Goal: Information Seeking & Learning: Learn about a topic

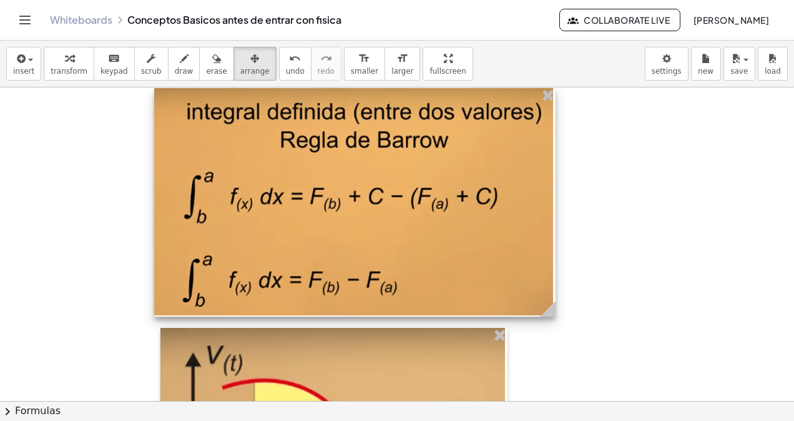
scroll to position [6837, 0]
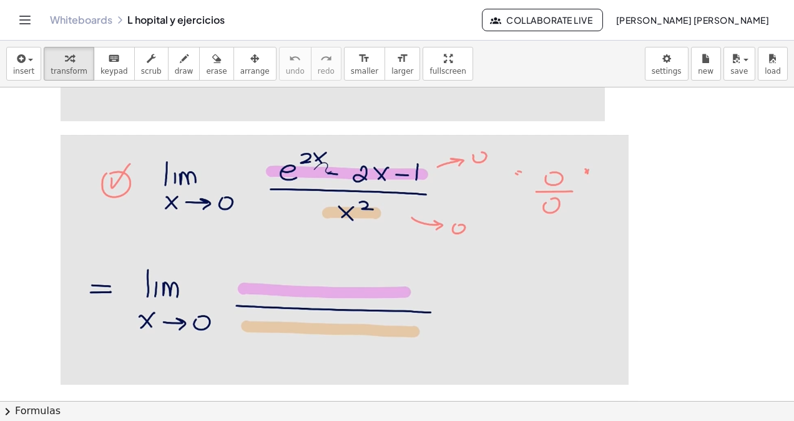
scroll to position [1873, 0]
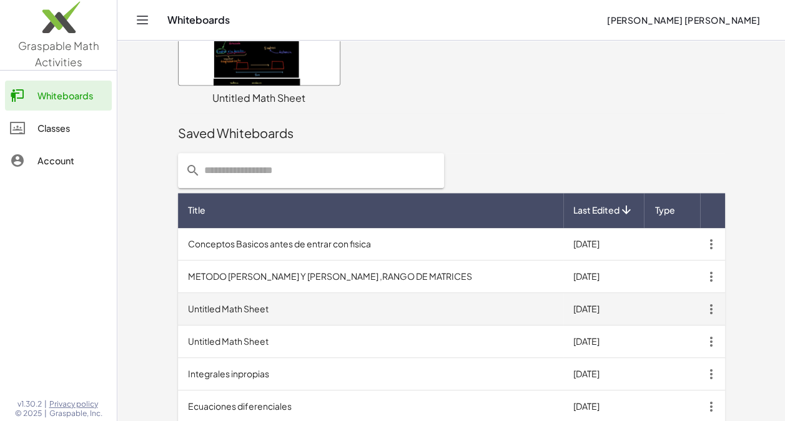
scroll to position [412, 0]
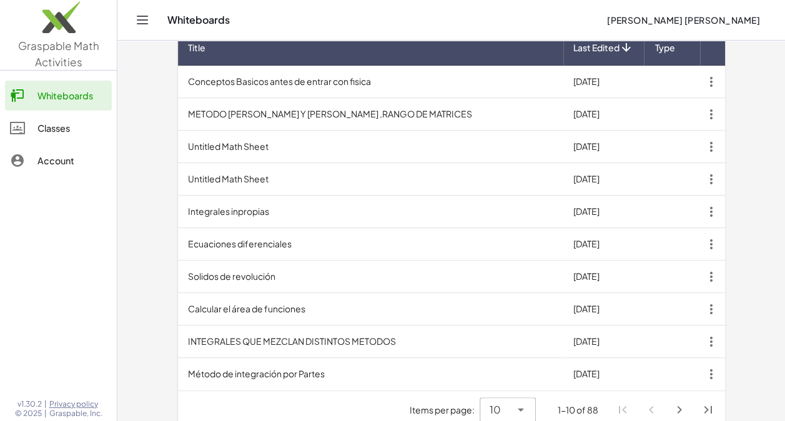
click at [519, 402] on icon at bounding box center [520, 409] width 15 height 15
click at [508, 366] on div "All" at bounding box center [507, 362] width 36 height 15
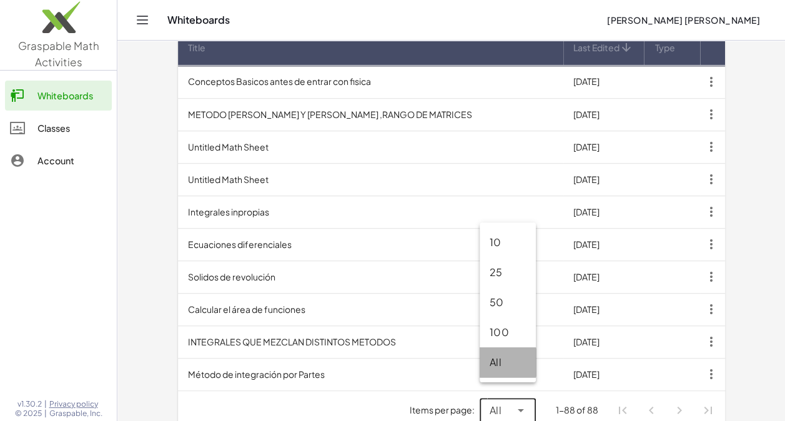
type input "**"
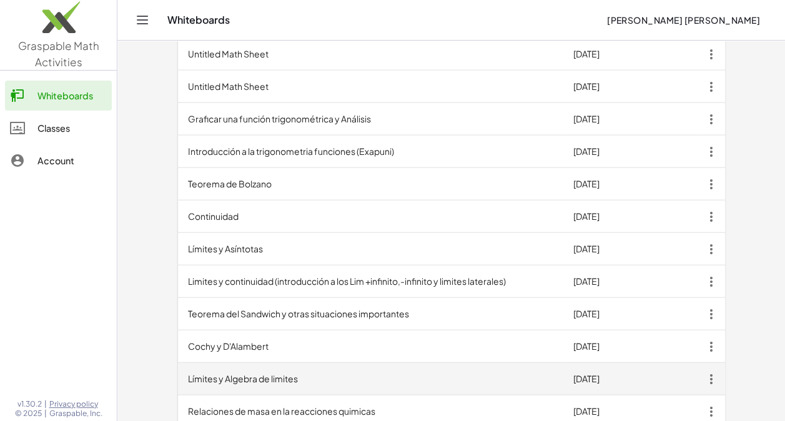
scroll to position [1411, 0]
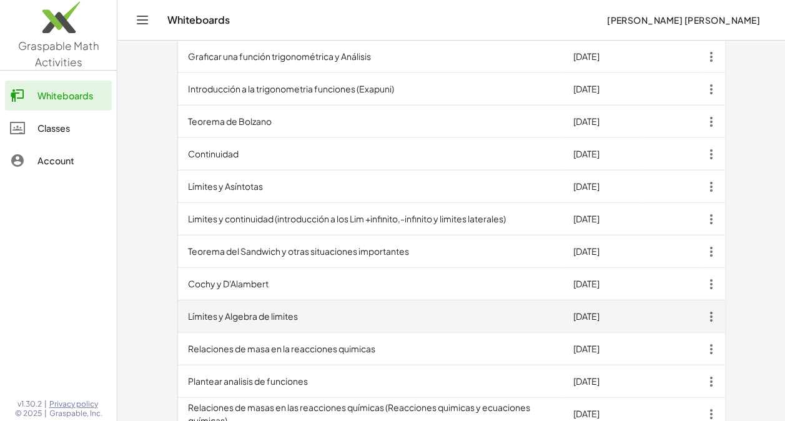
click at [323, 305] on td "Límites y Algebra de limites" at bounding box center [370, 316] width 385 height 32
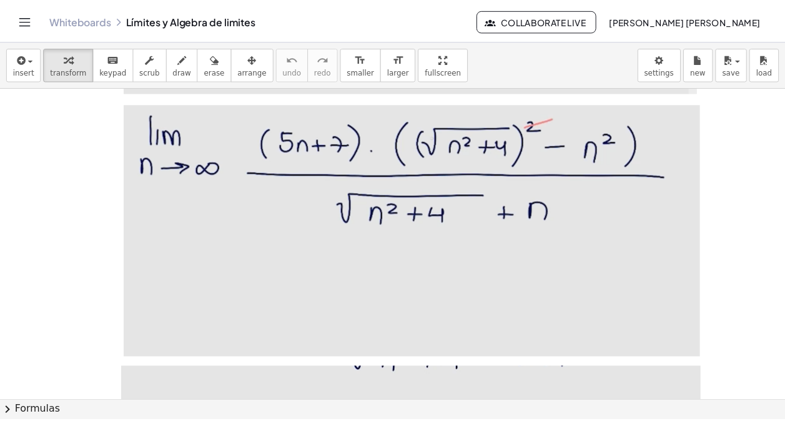
scroll to position [10612, 0]
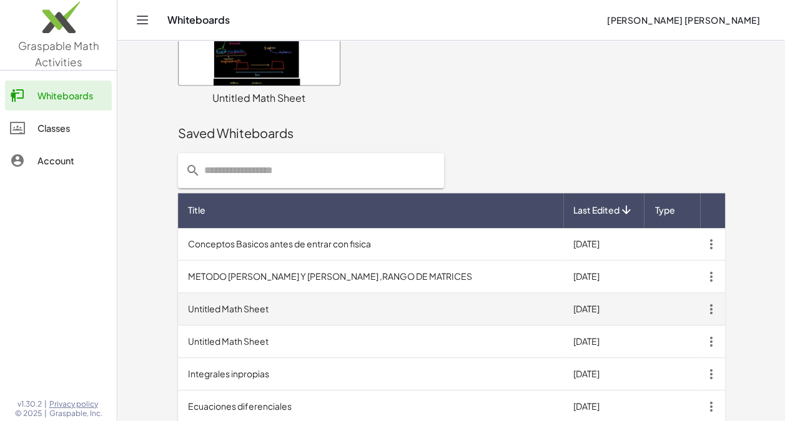
scroll to position [412, 0]
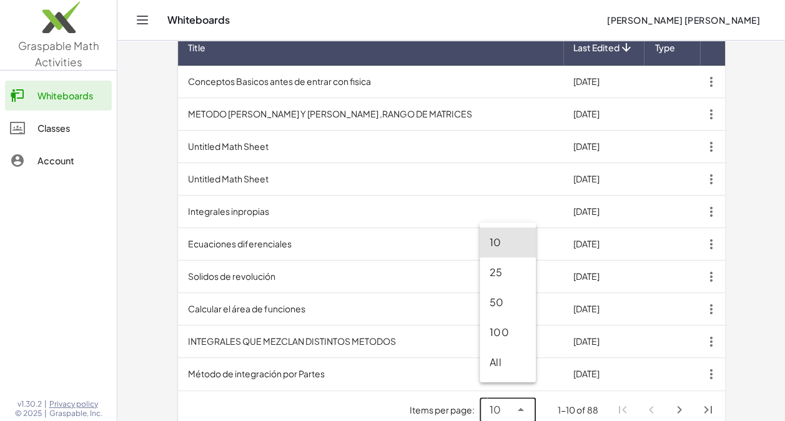
click at [517, 402] on icon at bounding box center [520, 409] width 15 height 15
click at [508, 361] on div "All" at bounding box center [507, 362] width 36 height 15
type input "**"
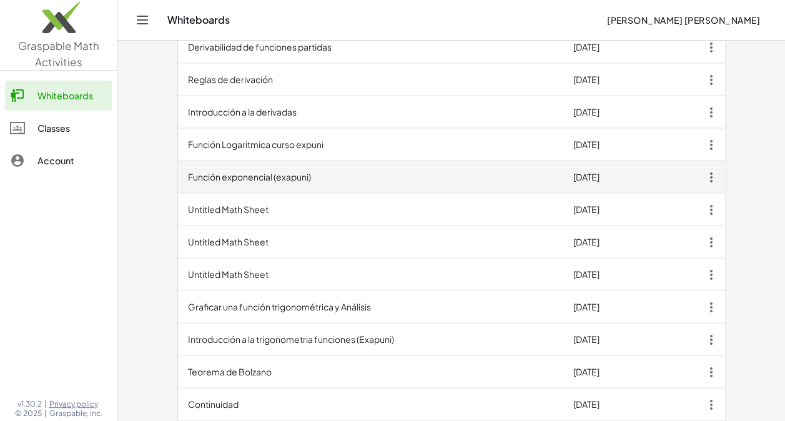
scroll to position [1099, 0]
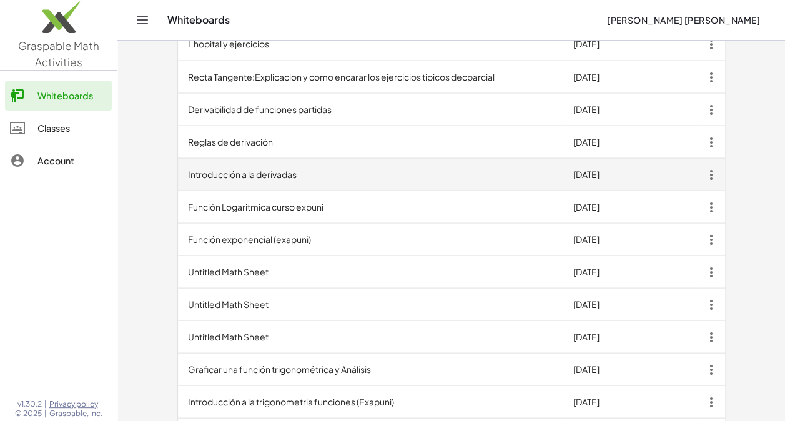
click at [282, 167] on td "Introducción a la derivadas" at bounding box center [370, 174] width 385 height 32
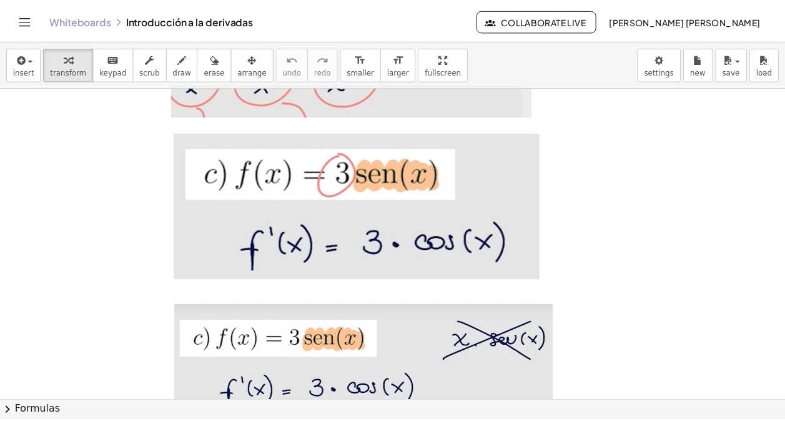
scroll to position [4842, 0]
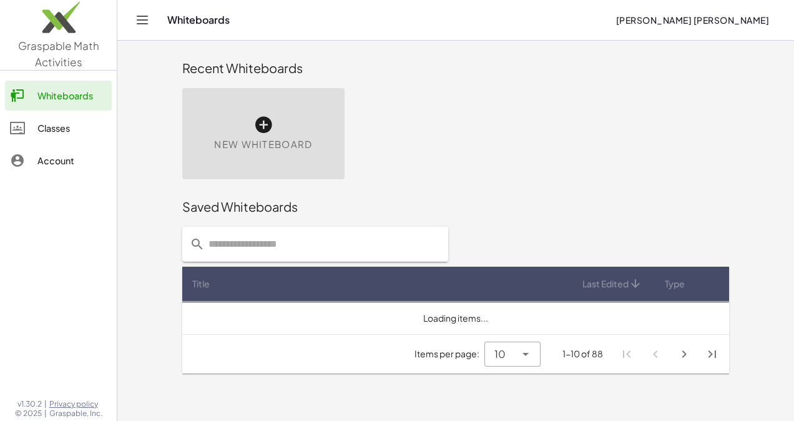
click at [518, 227] on div "Saved Whiteboards" at bounding box center [455, 207] width 547 height 40
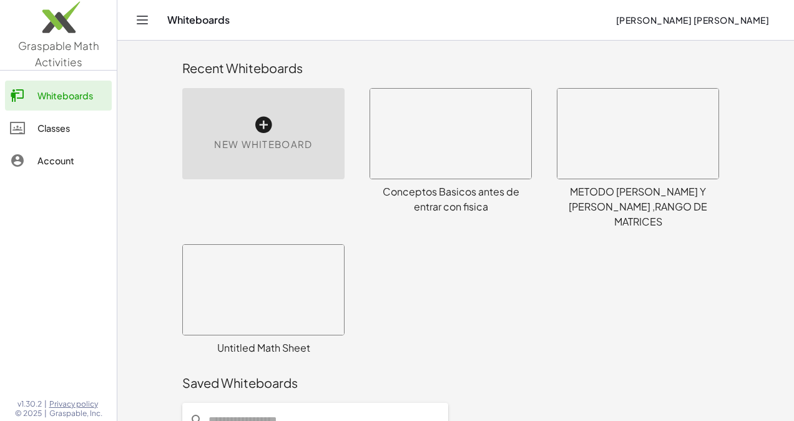
click at [519, 363] on div "Saved Whiteboards" at bounding box center [455, 383] width 547 height 40
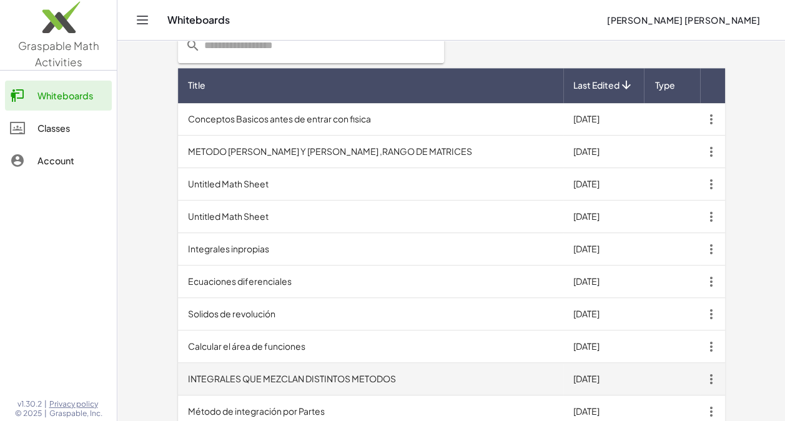
scroll to position [412, 0]
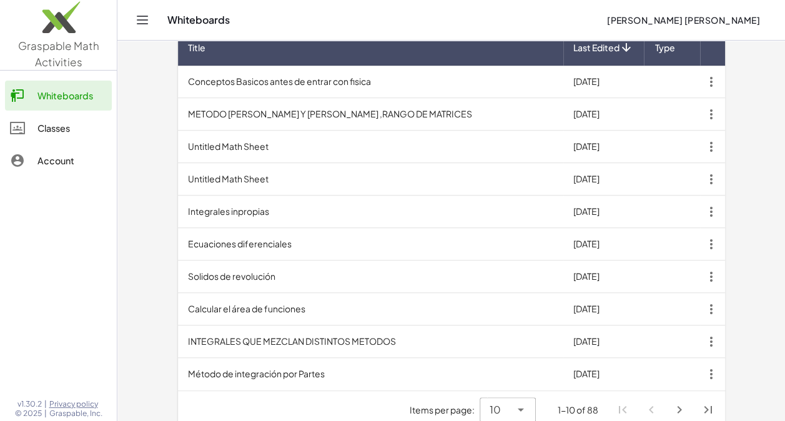
click at [525, 402] on icon at bounding box center [520, 409] width 15 height 15
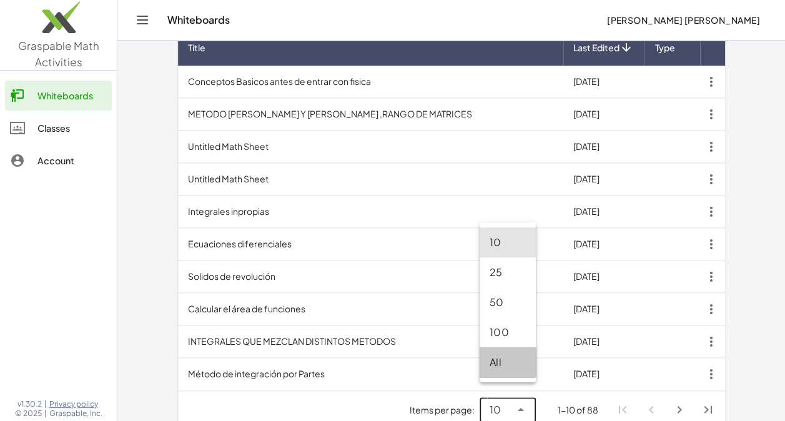
click at [509, 372] on div "All" at bounding box center [507, 362] width 56 height 30
type input "**"
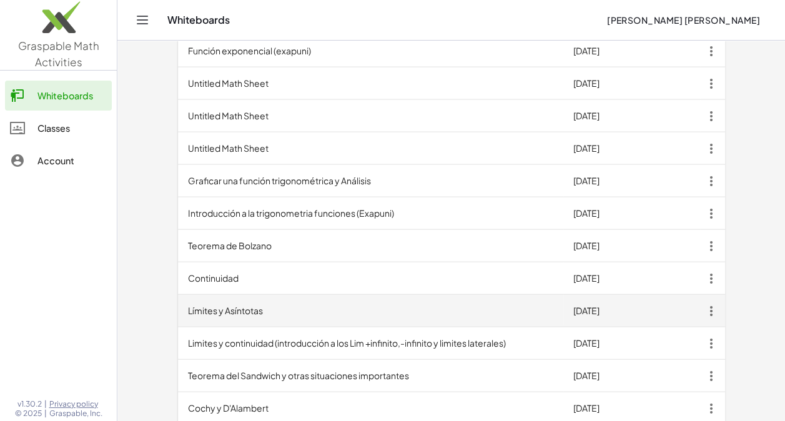
scroll to position [1099, 0]
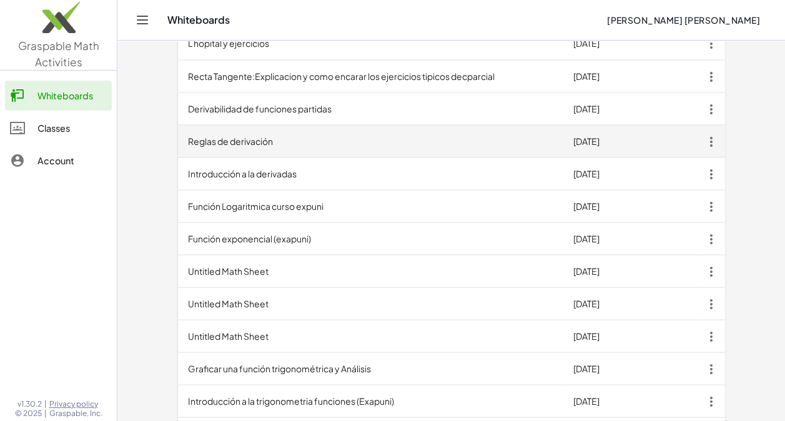
click at [223, 137] on td "Reglas de derivación" at bounding box center [370, 141] width 385 height 32
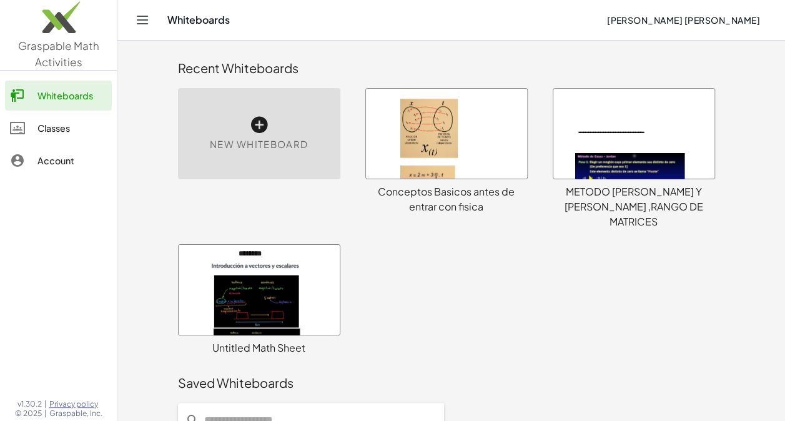
click at [522, 363] on div "Saved Whiteboards" at bounding box center [451, 383] width 547 height 40
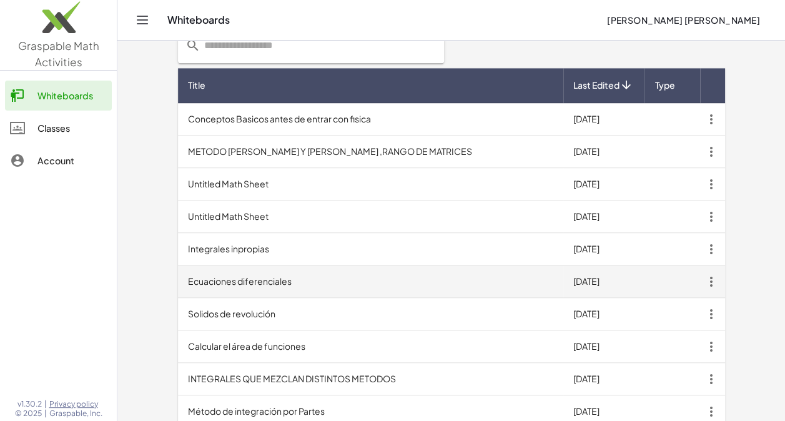
scroll to position [412, 0]
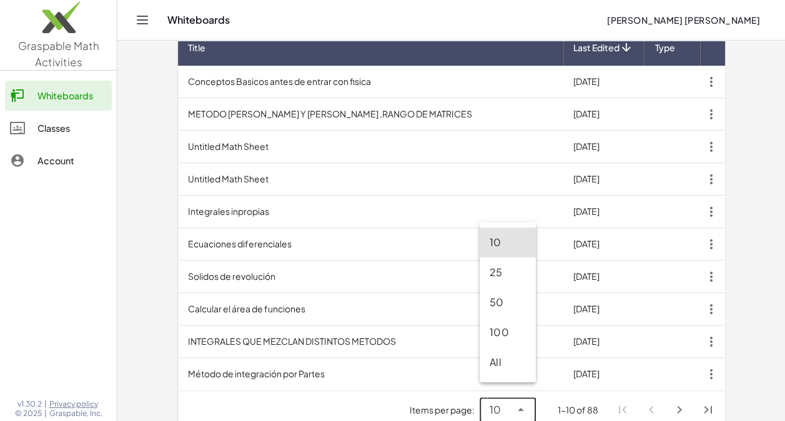
click at [519, 402] on icon at bounding box center [520, 409] width 15 height 15
click at [522, 361] on div "All" at bounding box center [507, 362] width 36 height 15
type input "**"
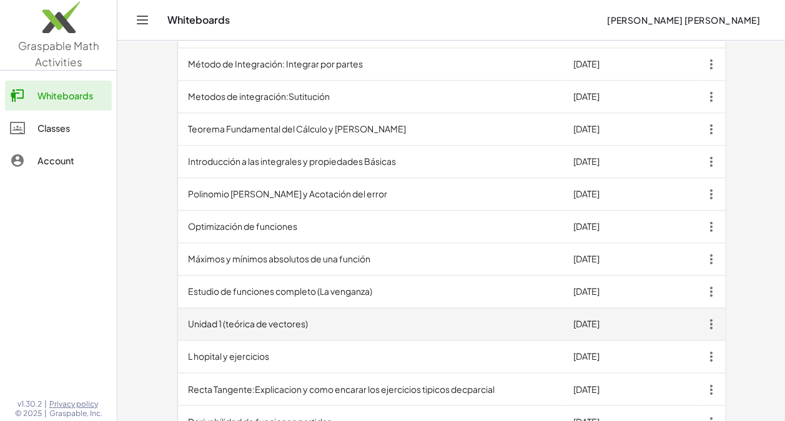
scroll to position [849, 0]
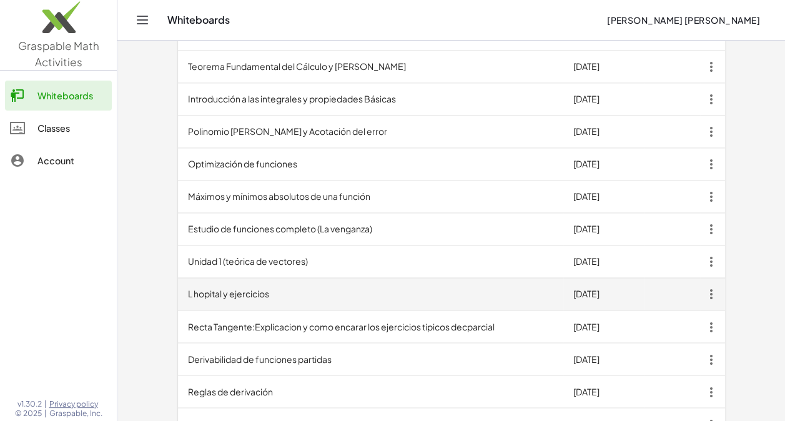
click at [241, 283] on td "L hopital y ejercicios" at bounding box center [370, 294] width 385 height 32
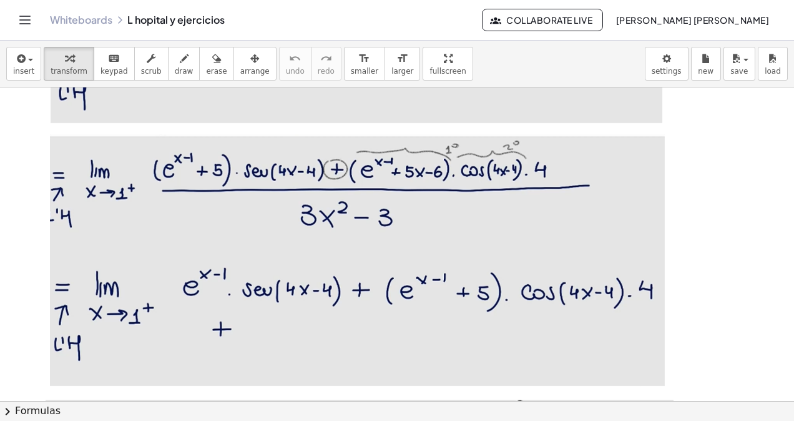
scroll to position [11736, 0]
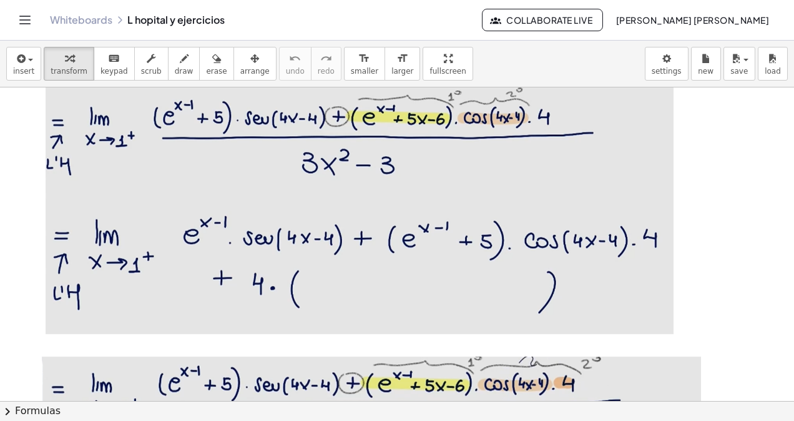
click at [788, 164] on div "×" at bounding box center [397, 243] width 794 height 313
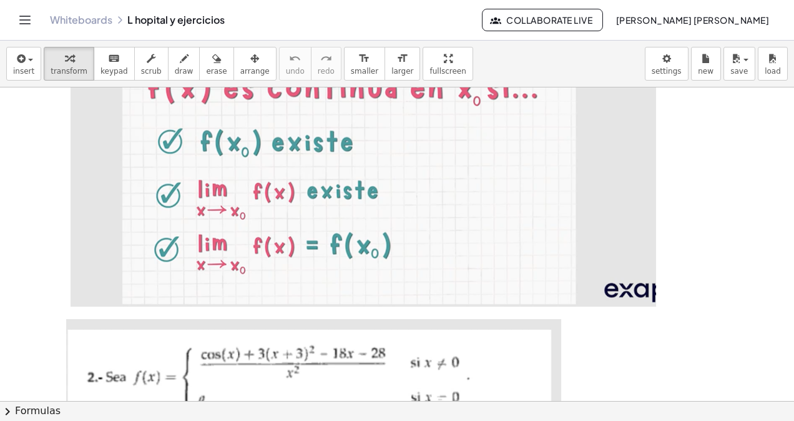
scroll to position [0, 0]
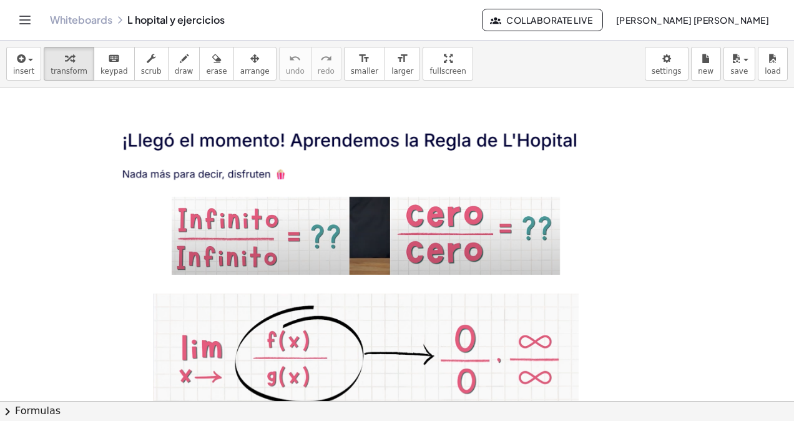
click at [75, 27] on div "Whiteboards L hopital y ejercicios Collaborate Live [PERSON_NAME] [PERSON_NAME]" at bounding box center [397, 20] width 764 height 40
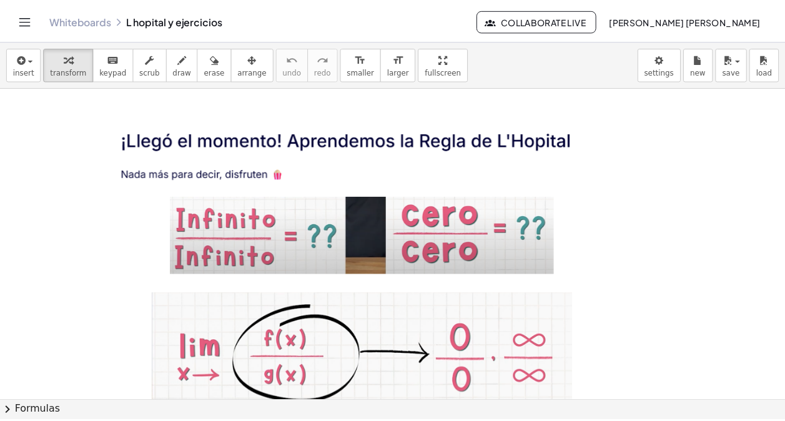
scroll to position [250, 0]
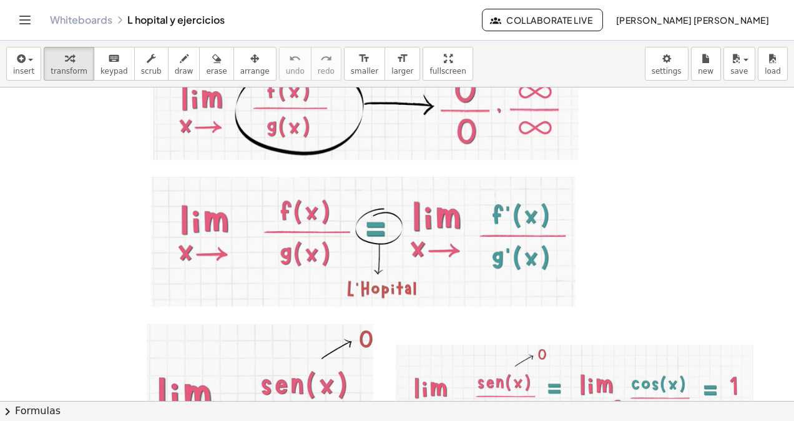
click at [22, 23] on icon "Toggle navigation" at bounding box center [25, 19] width 11 height 7
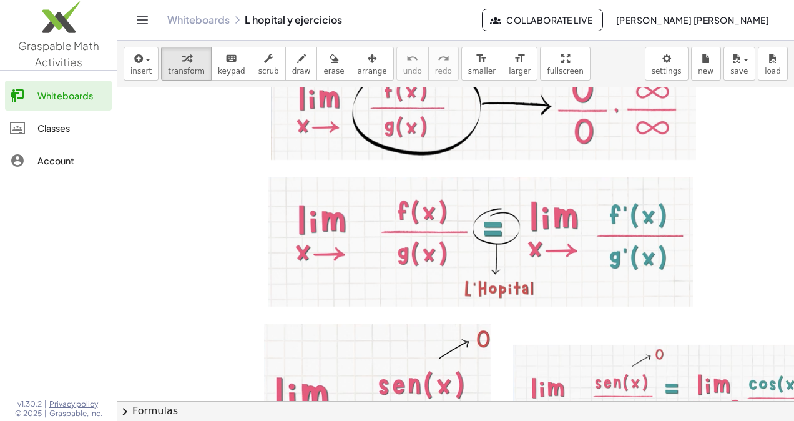
click at [189, 25] on link "Whiteboards" at bounding box center [198, 20] width 62 height 12
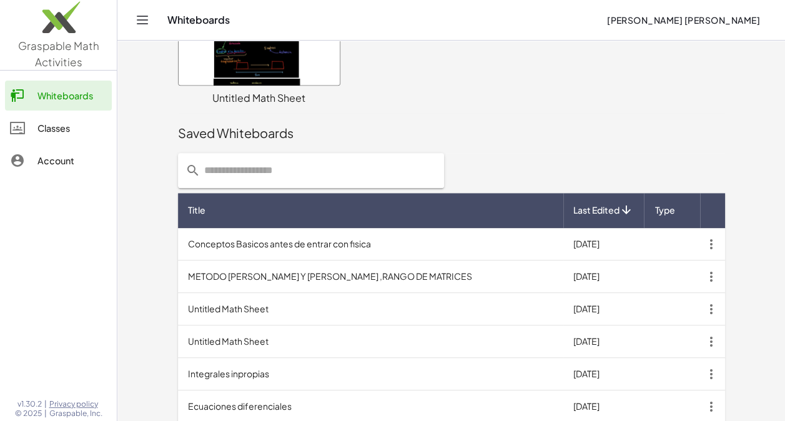
scroll to position [412, 0]
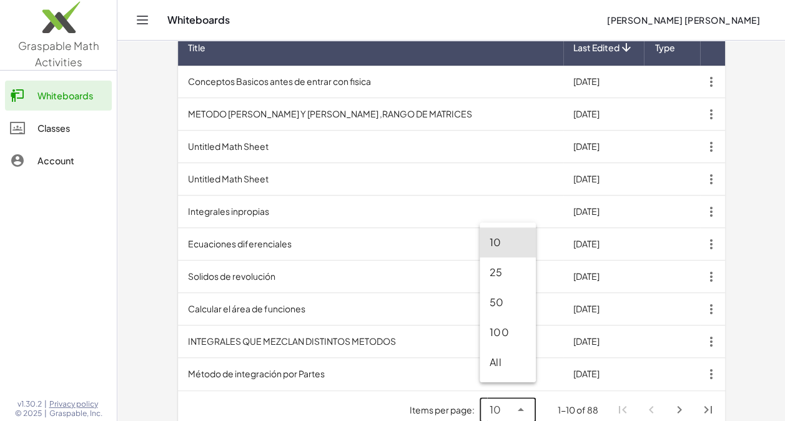
click at [526, 402] on icon at bounding box center [520, 409] width 15 height 15
click at [508, 366] on div "All" at bounding box center [507, 362] width 36 height 15
type input "**"
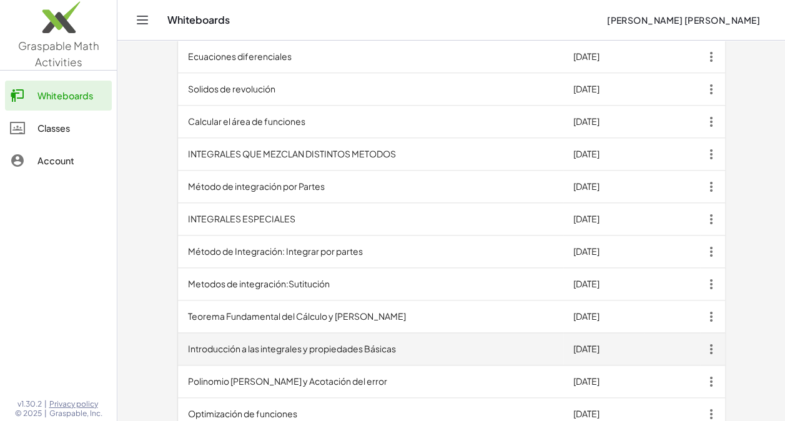
scroll to position [662, 0]
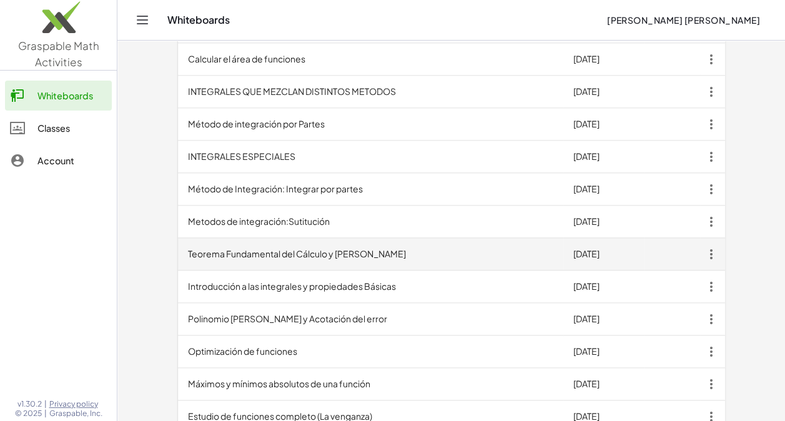
click at [282, 253] on td "Teorema Fundamental del Cálculo y [PERSON_NAME]" at bounding box center [370, 254] width 385 height 32
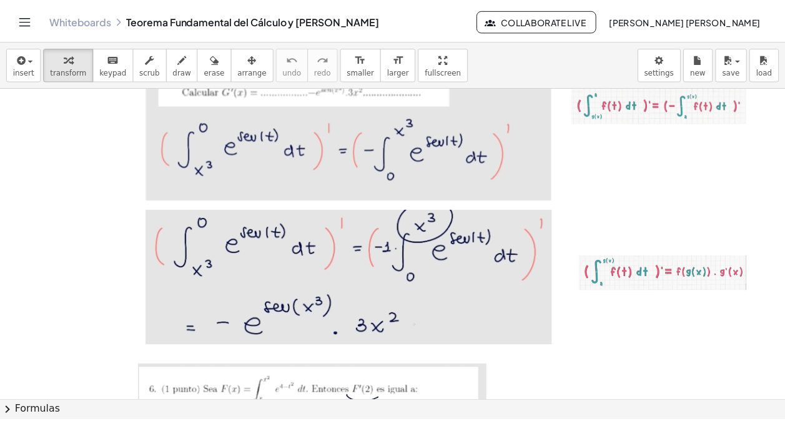
scroll to position [5244, 0]
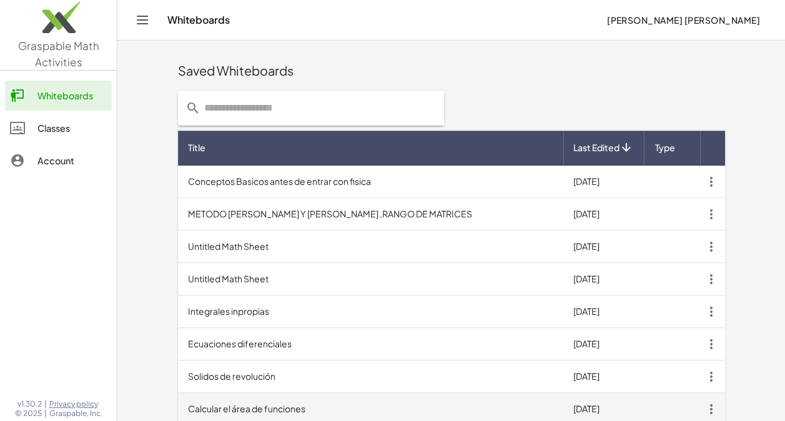
scroll to position [412, 0]
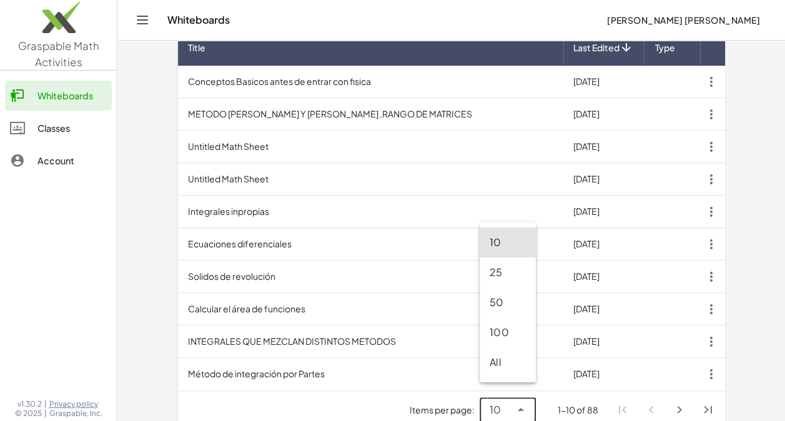
click at [524, 402] on icon at bounding box center [520, 409] width 15 height 15
click at [509, 366] on div "All" at bounding box center [507, 362] width 36 height 15
type input "**"
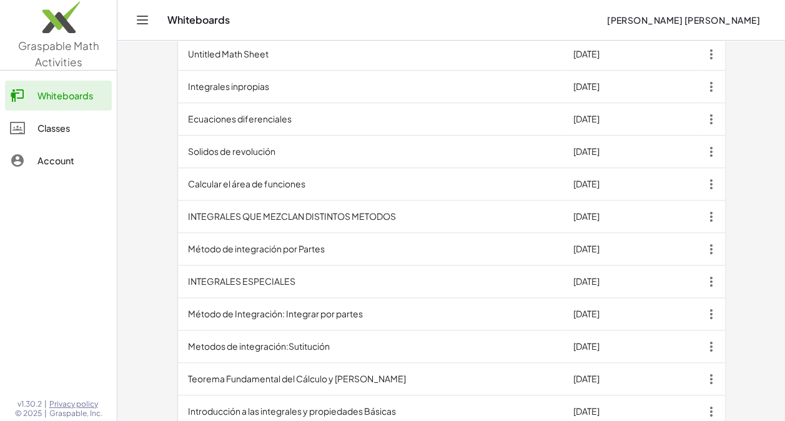
scroll to position [599, 0]
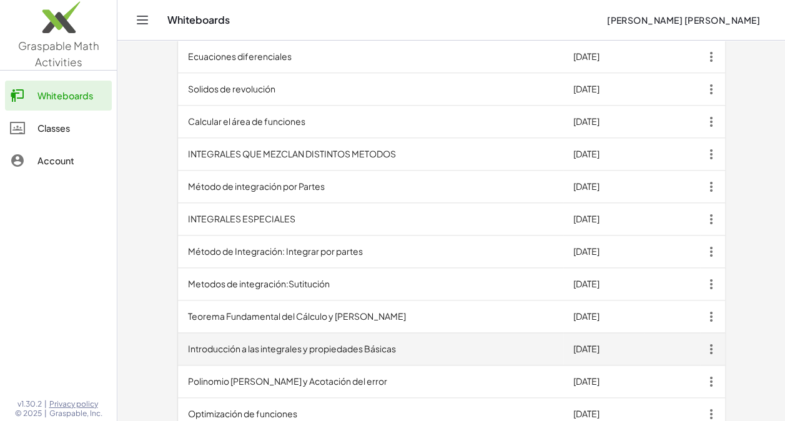
click at [295, 338] on td "Introducción a las integrales y propiedades Básicas" at bounding box center [370, 349] width 385 height 32
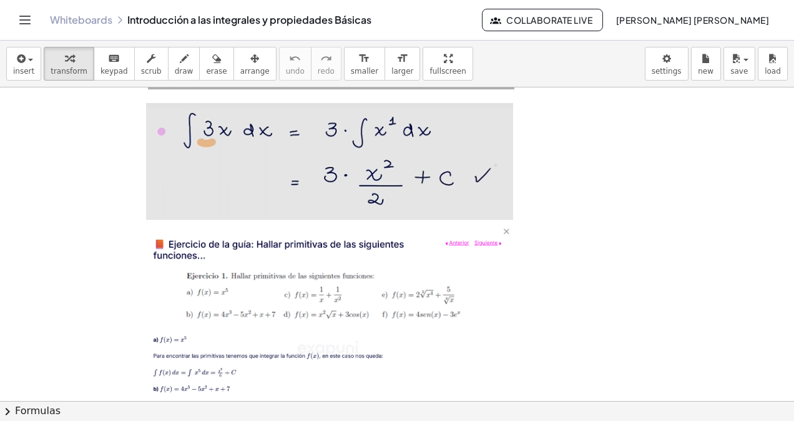
scroll to position [4351, 0]
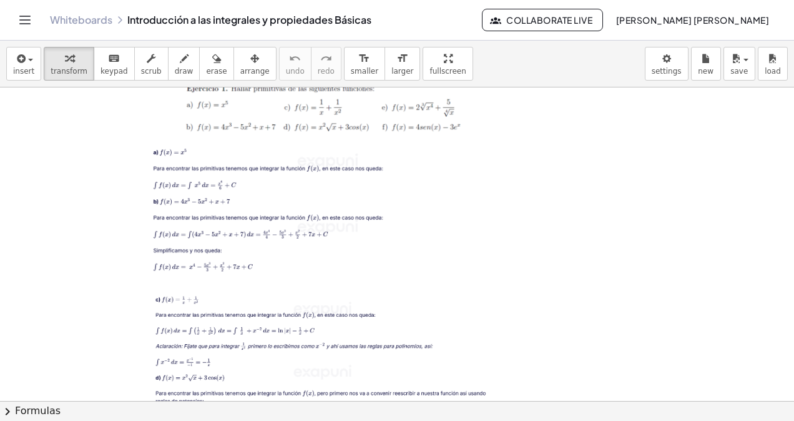
click at [234, 208] on div at bounding box center [329, 158] width 375 height 238
drag, startPoint x: 227, startPoint y: 220, endPoint x: 226, endPoint y: 227, distance: 6.9
click at [226, 226] on div at bounding box center [329, 158] width 375 height 238
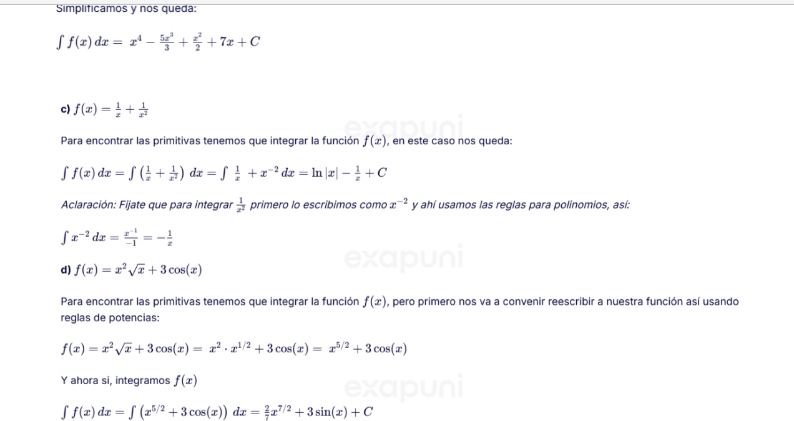
scroll to position [4543, 0]
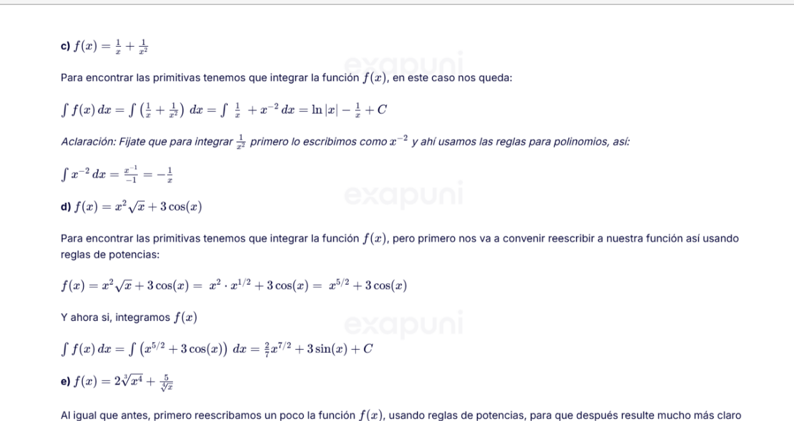
click at [247, 257] on div at bounding box center [322, 226] width 349 height 247
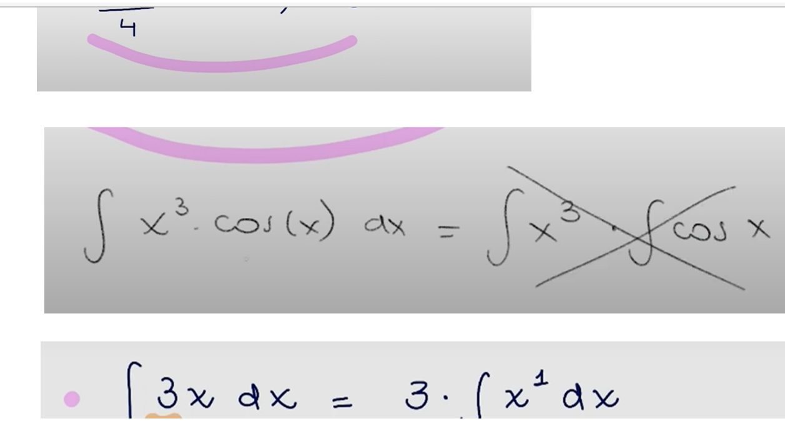
scroll to position [3894, 0]
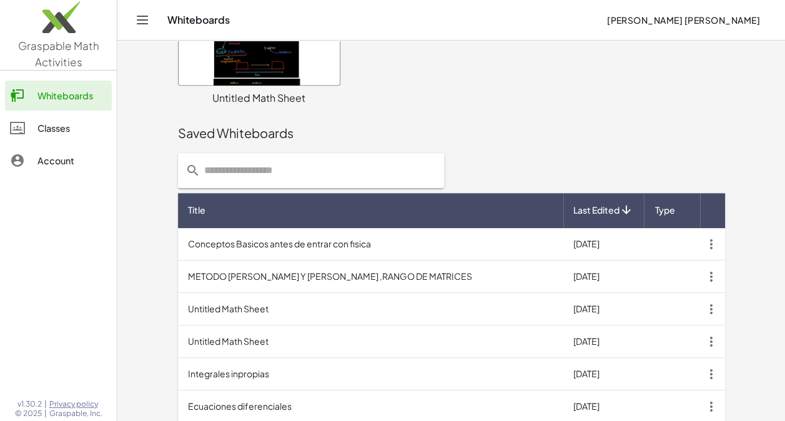
scroll to position [412, 0]
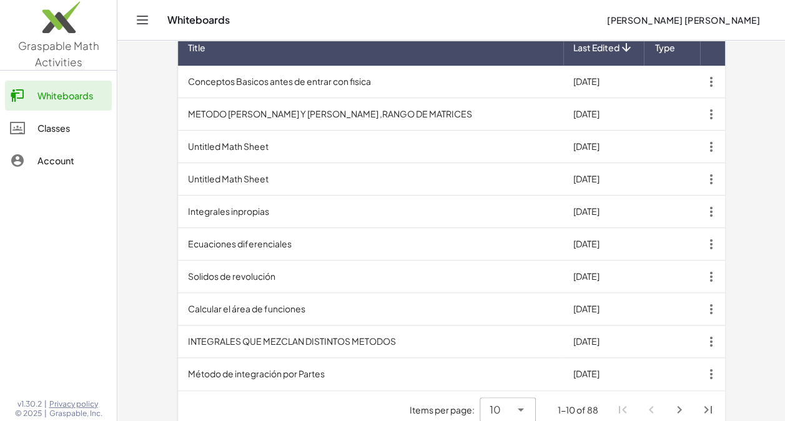
click at [529, 397] on div "10 **" at bounding box center [507, 409] width 56 height 25
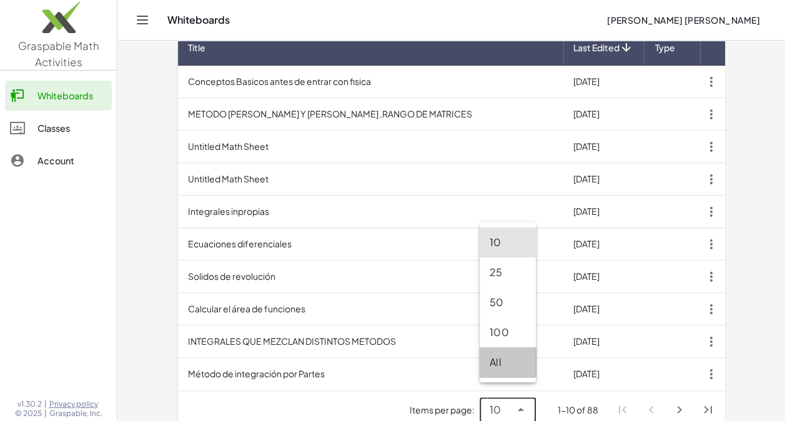
click at [501, 361] on div "All" at bounding box center [507, 362] width 36 height 15
type input "**"
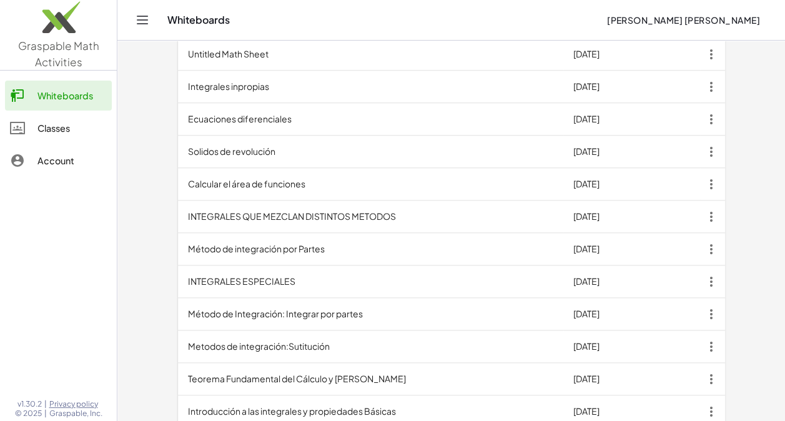
scroll to position [599, 0]
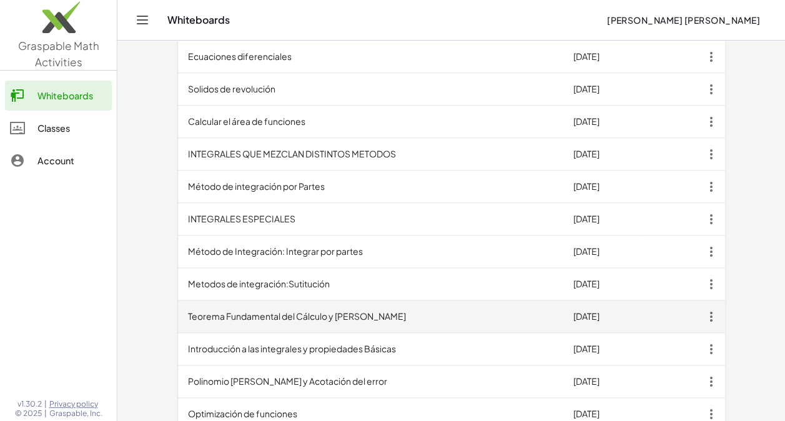
click at [333, 307] on td "Teorema Fundamental del Cálculo y [PERSON_NAME]" at bounding box center [370, 316] width 385 height 32
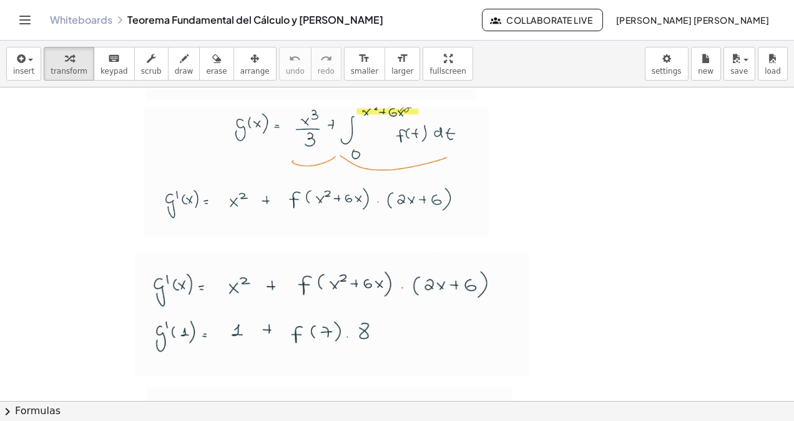
scroll to position [15856, 0]
